Goal: Use online tool/utility

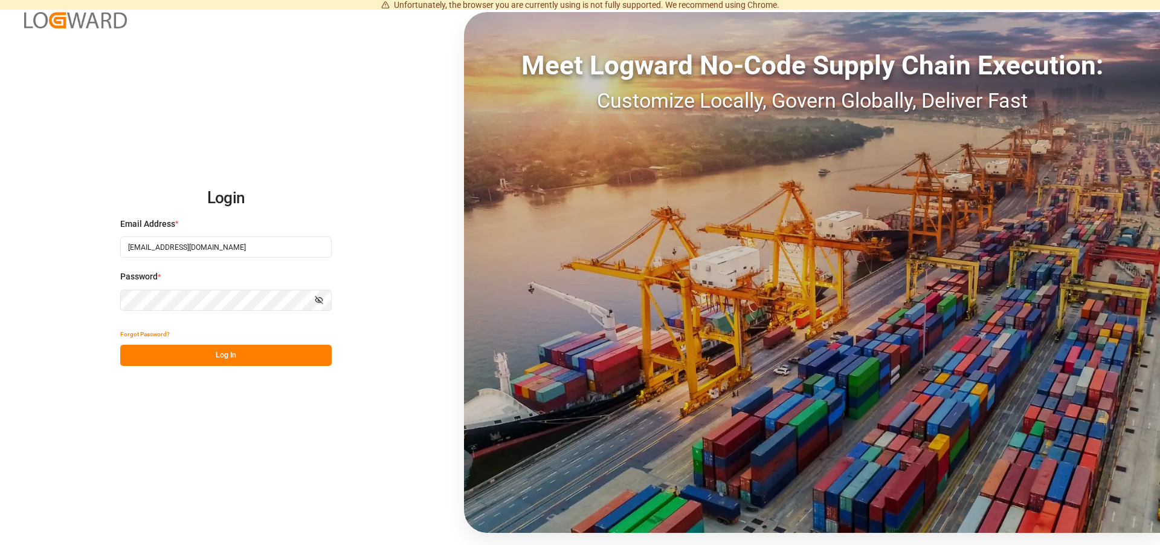
click at [194, 357] on button "Log In" at bounding box center [226, 354] width 212 height 21
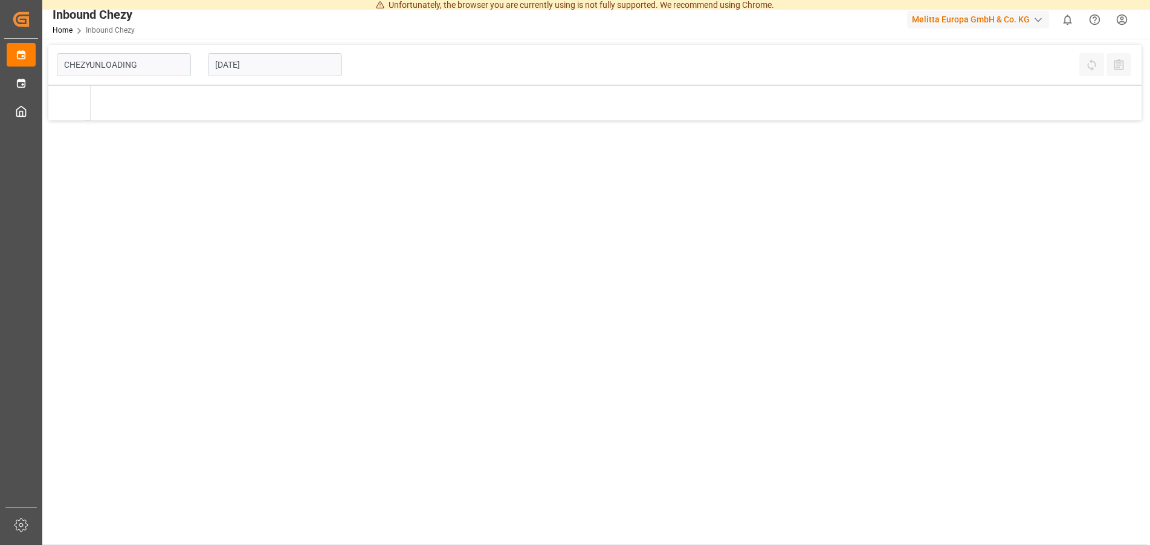
type input "Chezy Unloading"
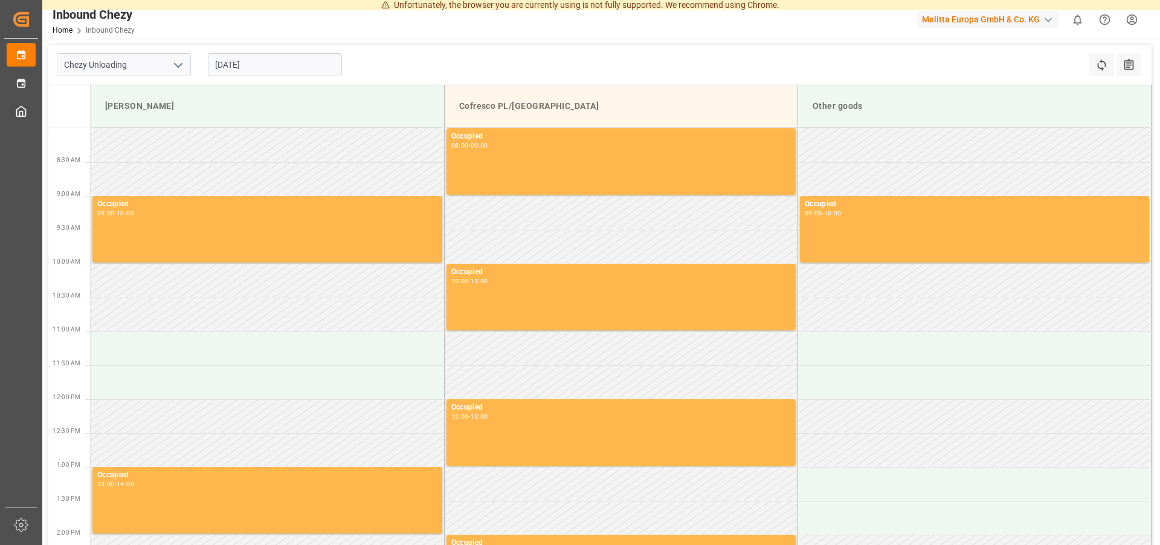
click at [297, 70] on input "[DATE]" at bounding box center [275, 64] width 134 height 23
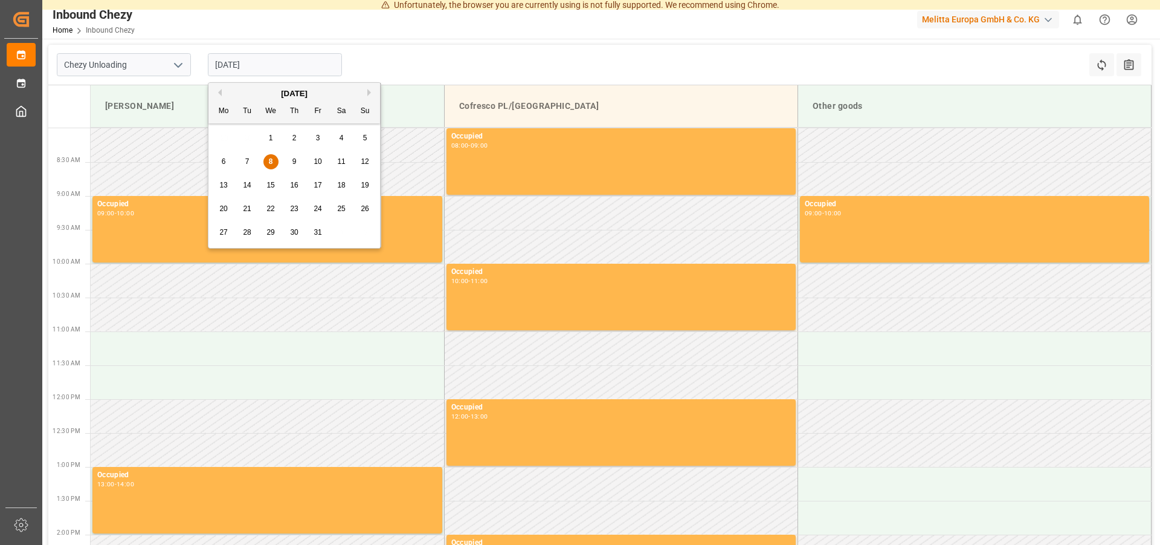
click at [271, 183] on span "15" at bounding box center [271, 185] width 8 height 8
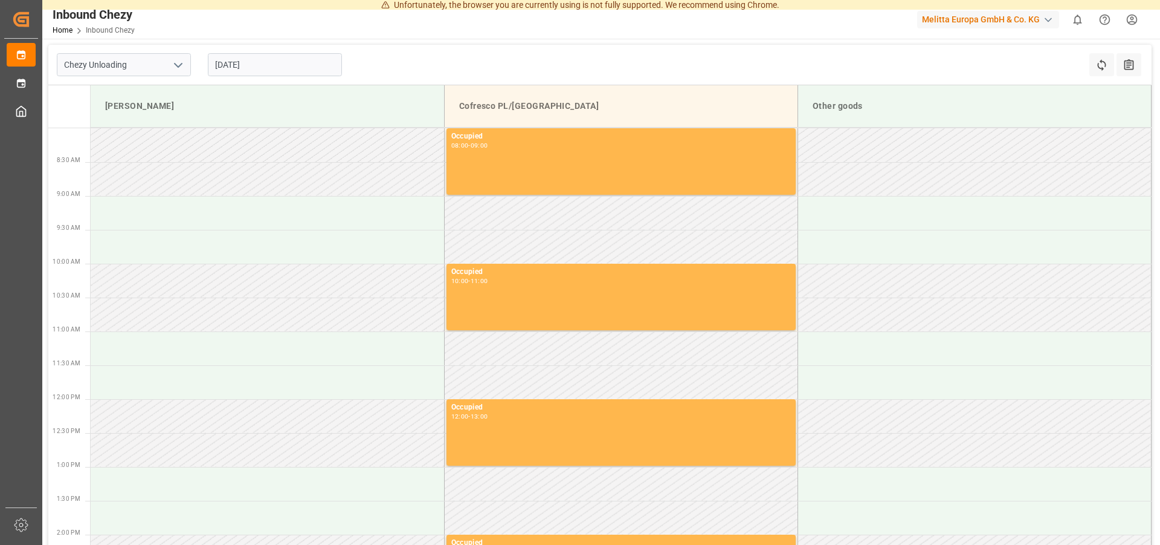
click at [253, 61] on input "[DATE]" at bounding box center [275, 64] width 134 height 23
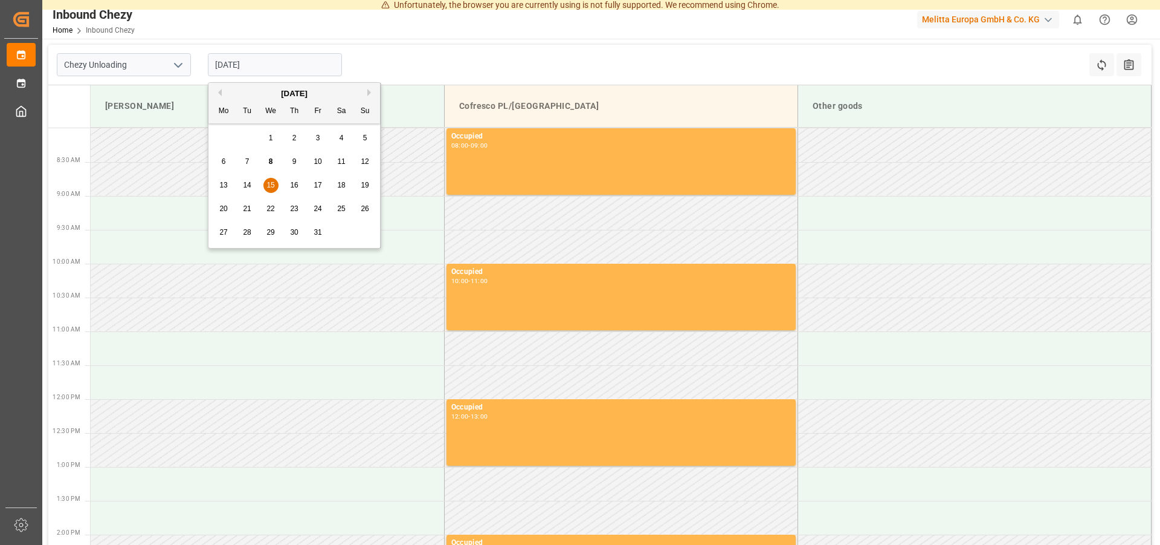
click at [292, 180] on div "16" at bounding box center [294, 185] width 15 height 15
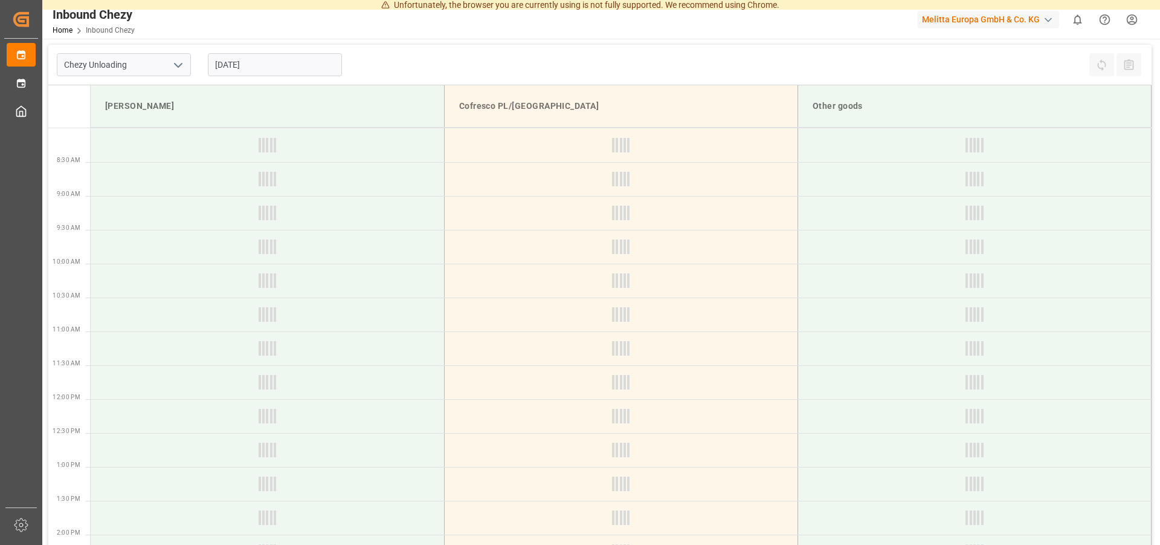
type input "[DATE]"
